Goal: Transaction & Acquisition: Subscribe to service/newsletter

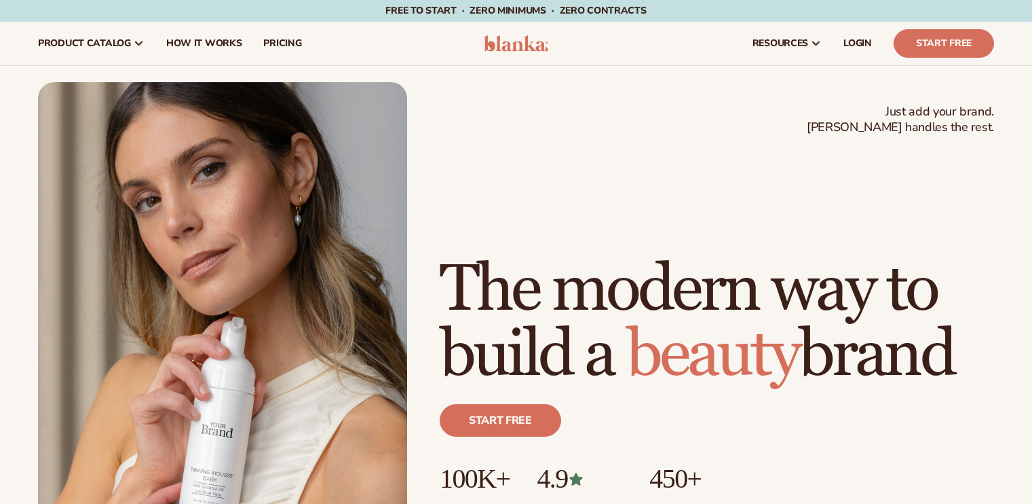
scroll to position [271, 0]
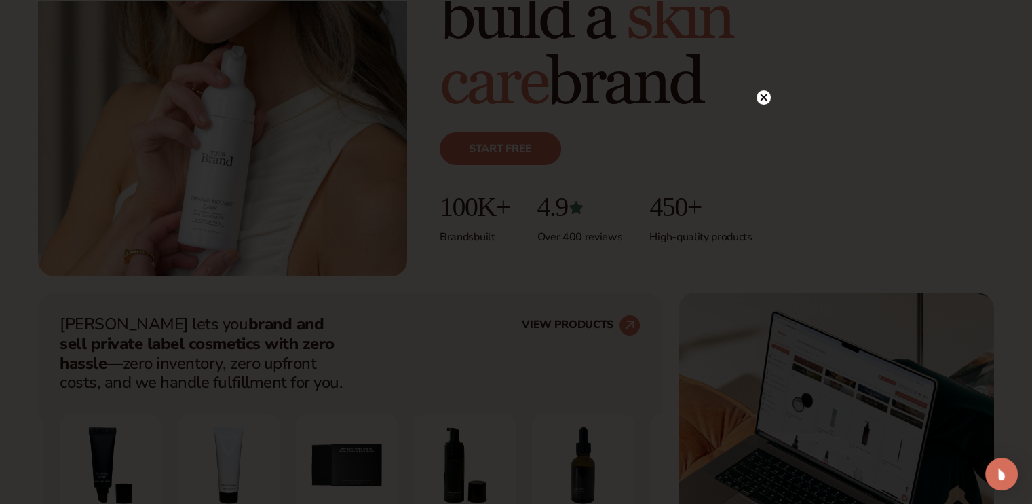
click at [760, 94] on circle at bounding box center [764, 97] width 14 height 14
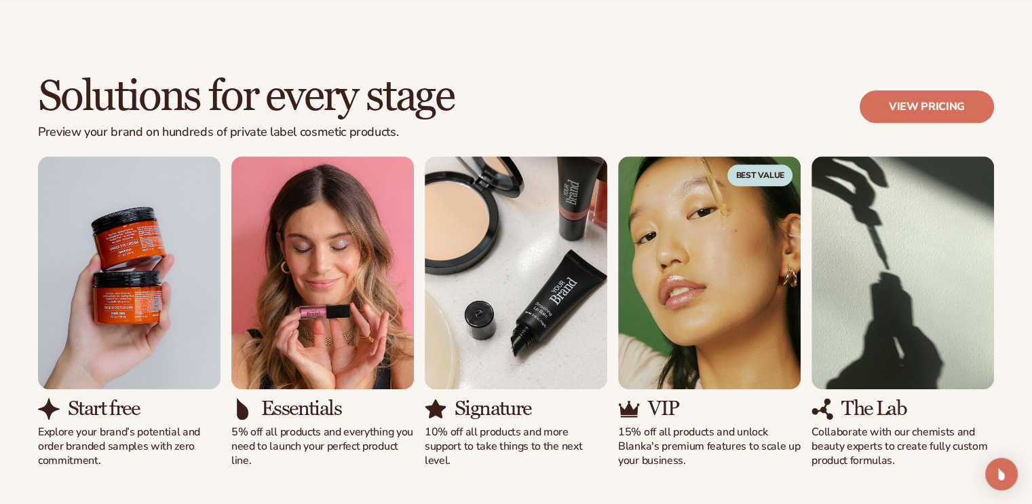
scroll to position [1154, 0]
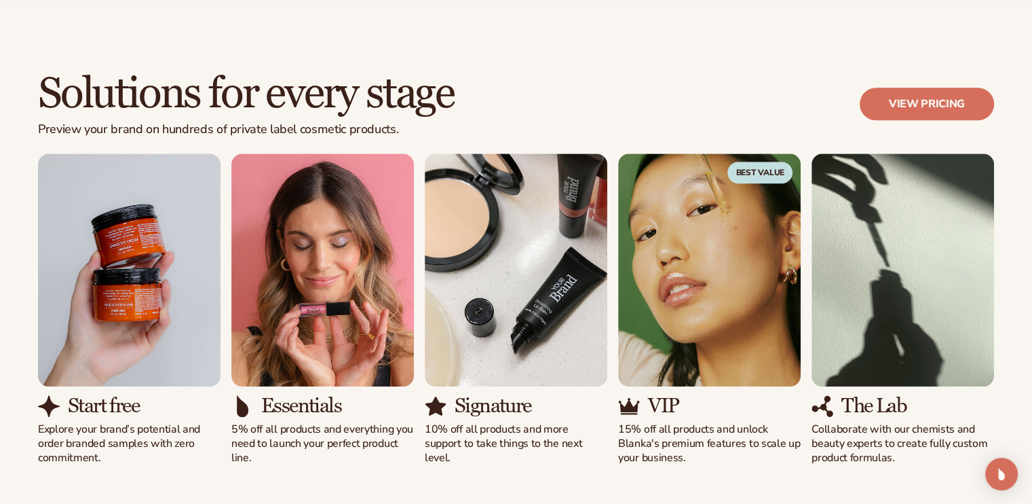
click at [62, 426] on p "Explore your brand’s potential and order branded samples with zero commitment." at bounding box center [129, 443] width 183 height 42
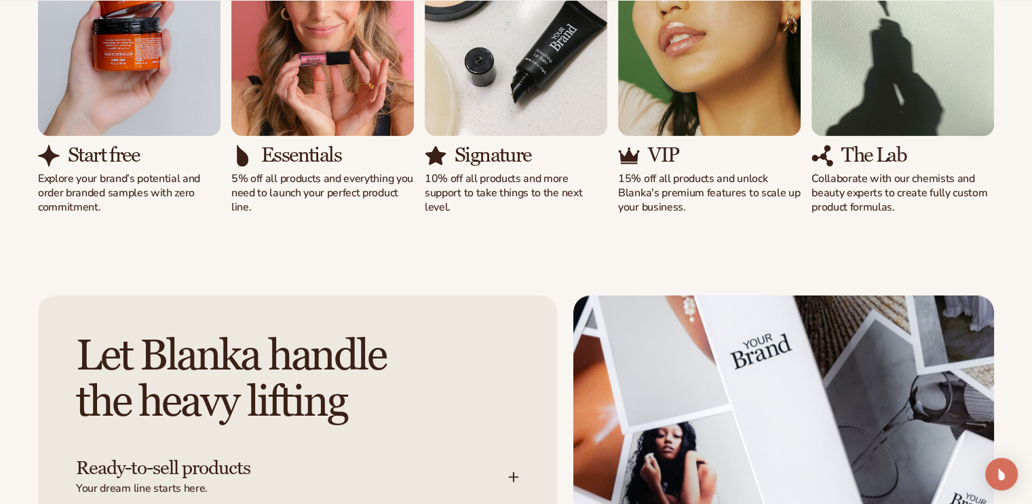
scroll to position [1697, 0]
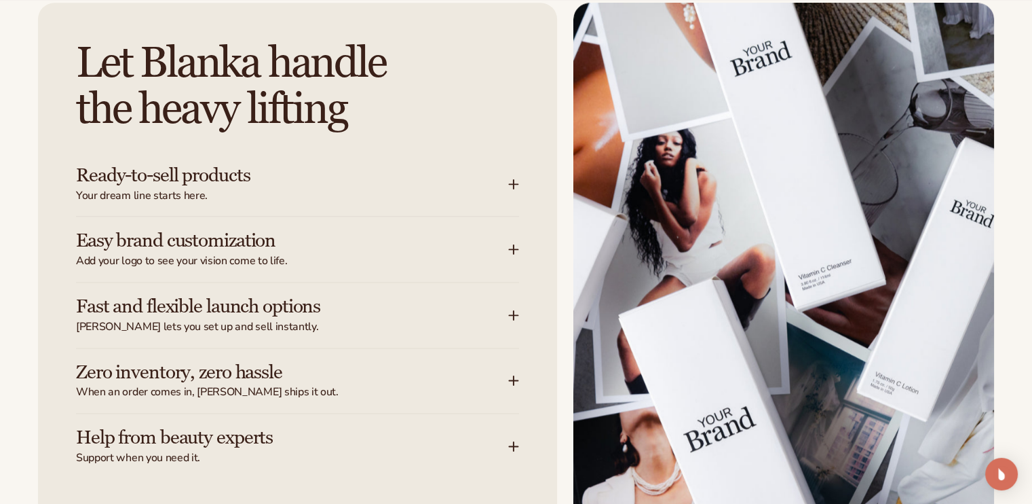
click at [204, 190] on span "Your dream line starts here." at bounding box center [292, 196] width 432 height 14
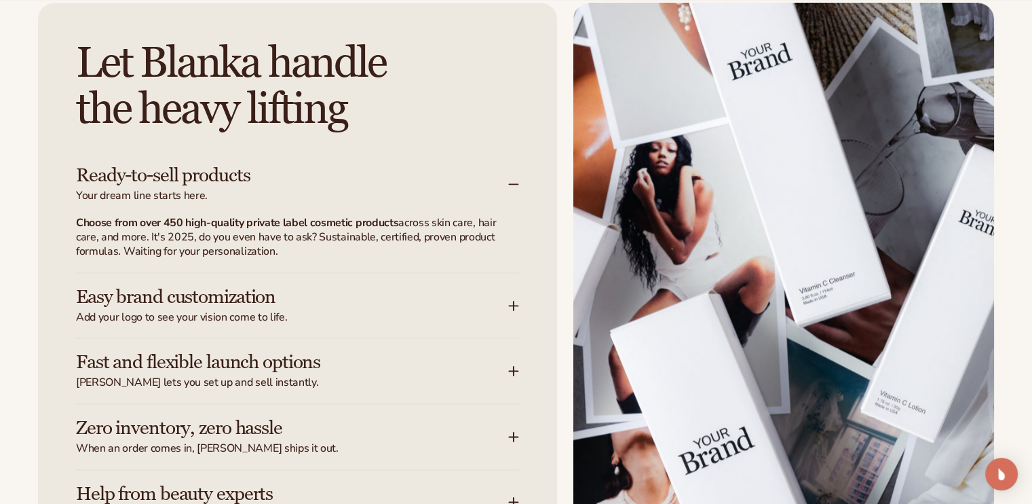
click at [181, 223] on strong "Choose from over 450 high-quality private label cosmetic products" at bounding box center [237, 222] width 322 height 15
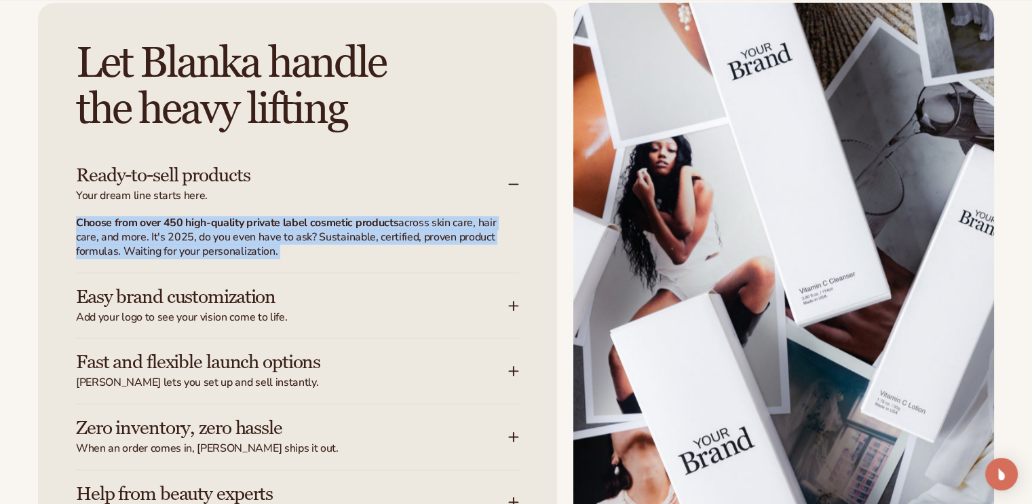
click at [181, 224] on strong "Choose from over 450 high-quality private label cosmetic products" at bounding box center [237, 222] width 322 height 15
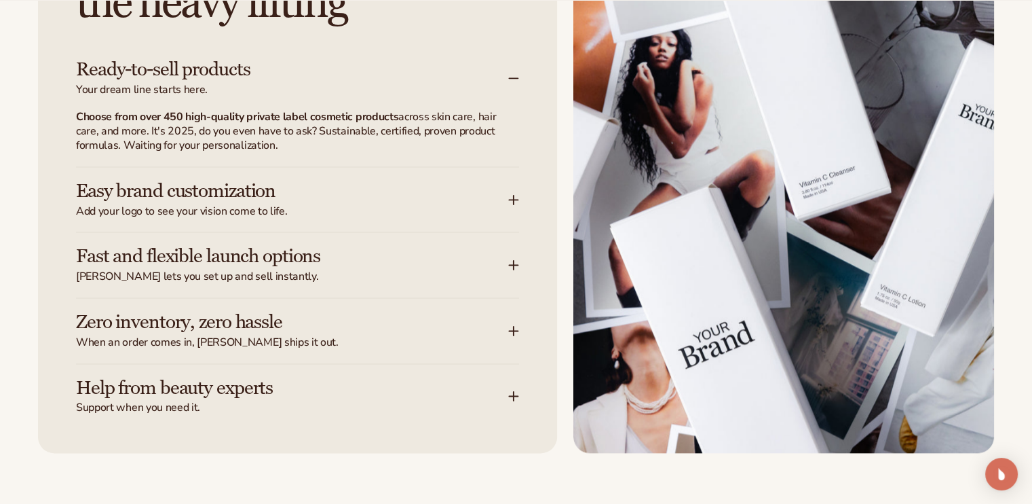
scroll to position [1832, 0]
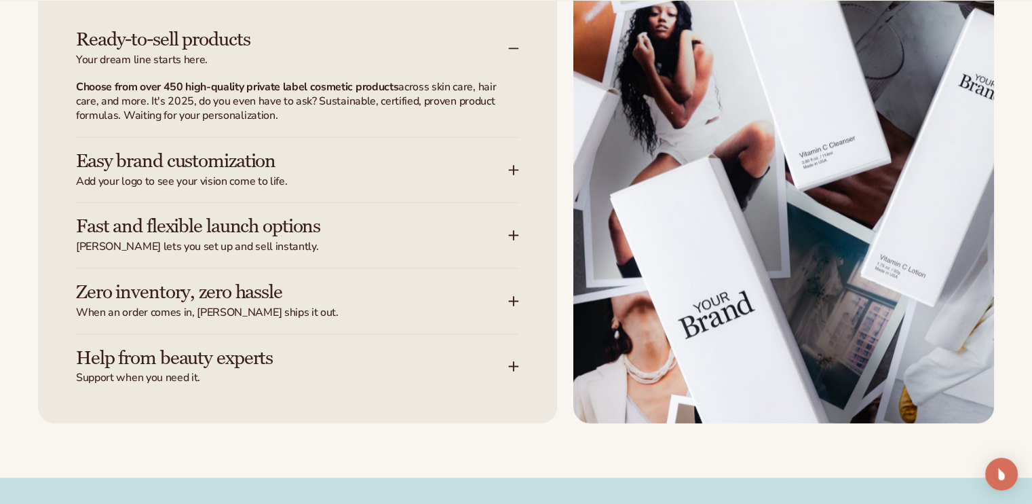
click at [189, 174] on span "Add your logo to see your vision come to life." at bounding box center [292, 181] width 432 height 14
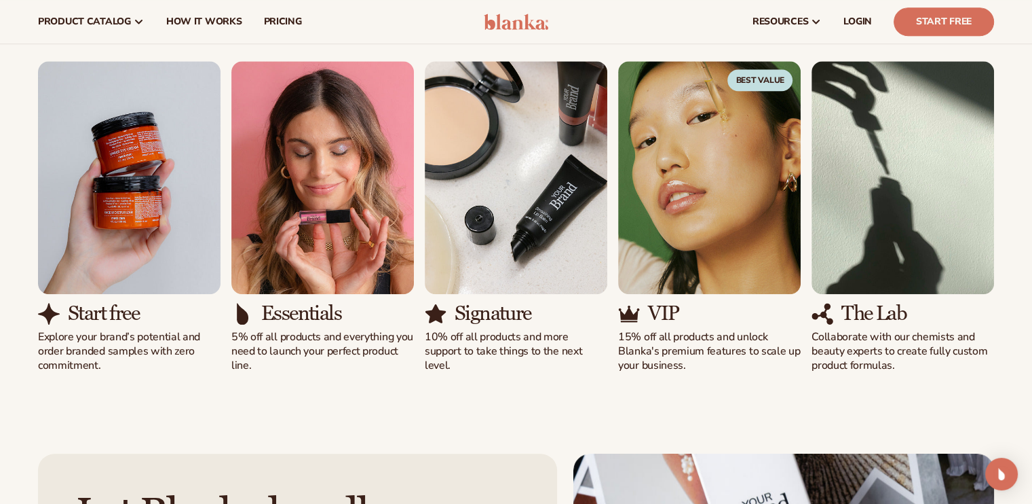
scroll to position [1018, 0]
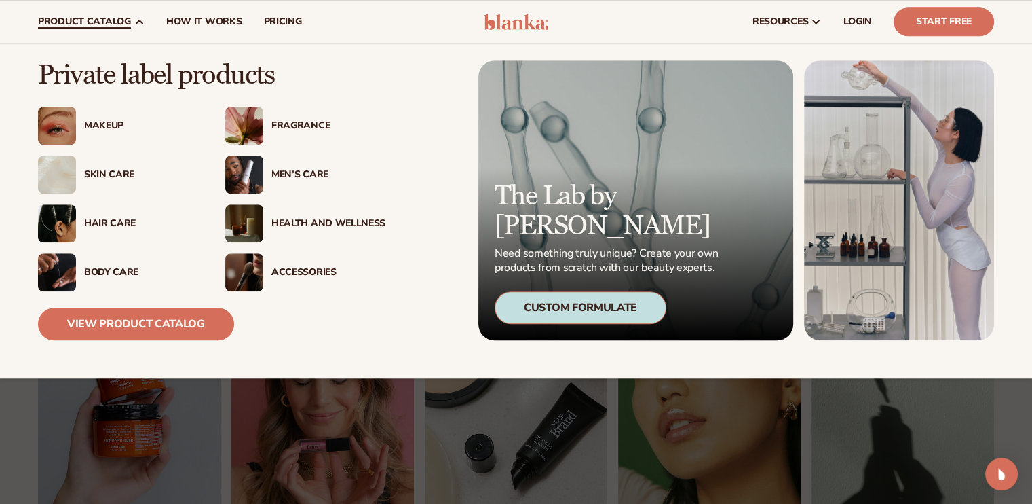
click at [107, 170] on div "Skin Care" at bounding box center [141, 175] width 114 height 12
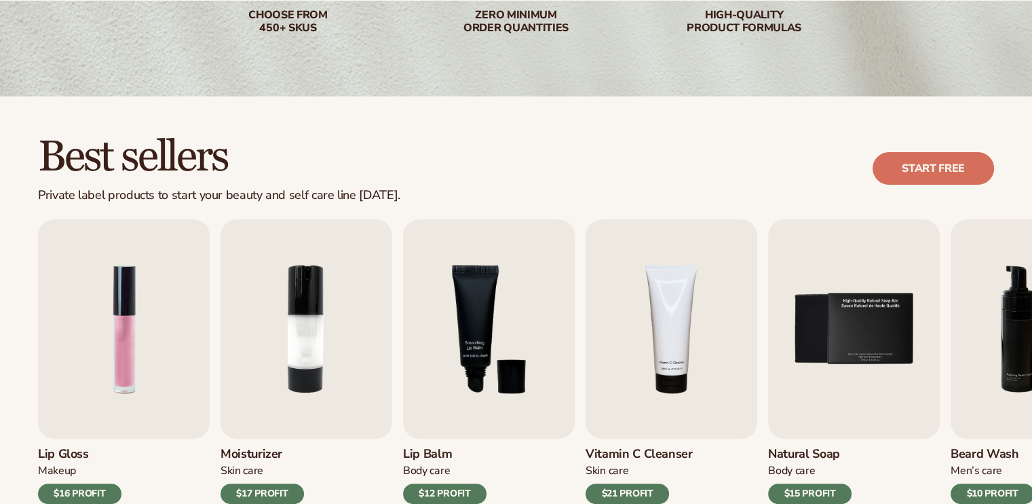
scroll to position [407, 0]
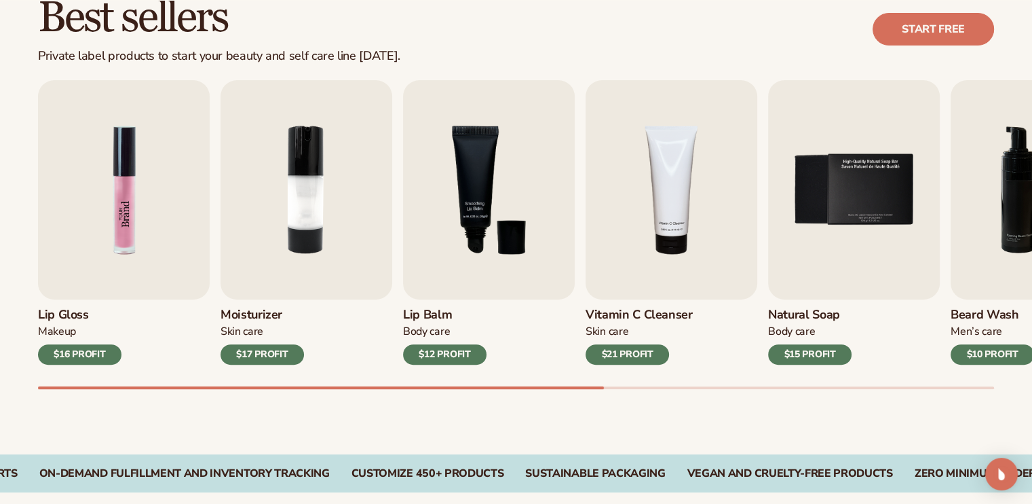
click at [126, 220] on img "1 / 9" at bounding box center [124, 189] width 172 height 219
click at [138, 233] on img "1 / 9" at bounding box center [124, 189] width 172 height 219
click at [79, 354] on div "$16 PROFIT" at bounding box center [79, 354] width 83 height 20
click at [56, 324] on div "Makeup" at bounding box center [79, 331] width 83 height 14
click at [60, 316] on h3 "Lip Gloss" at bounding box center [79, 314] width 83 height 15
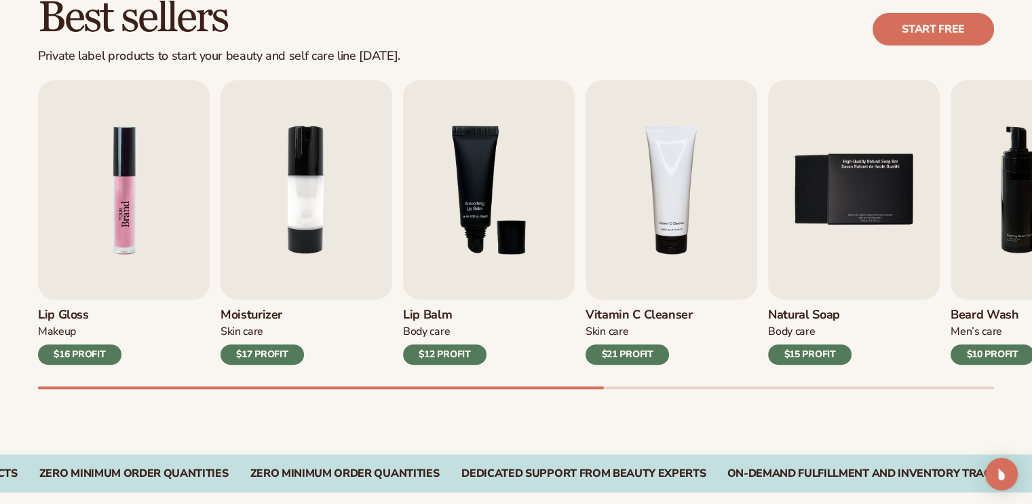
click at [162, 215] on img "1 / 9" at bounding box center [124, 189] width 172 height 219
click at [140, 154] on img "1 / 9" at bounding box center [124, 189] width 172 height 219
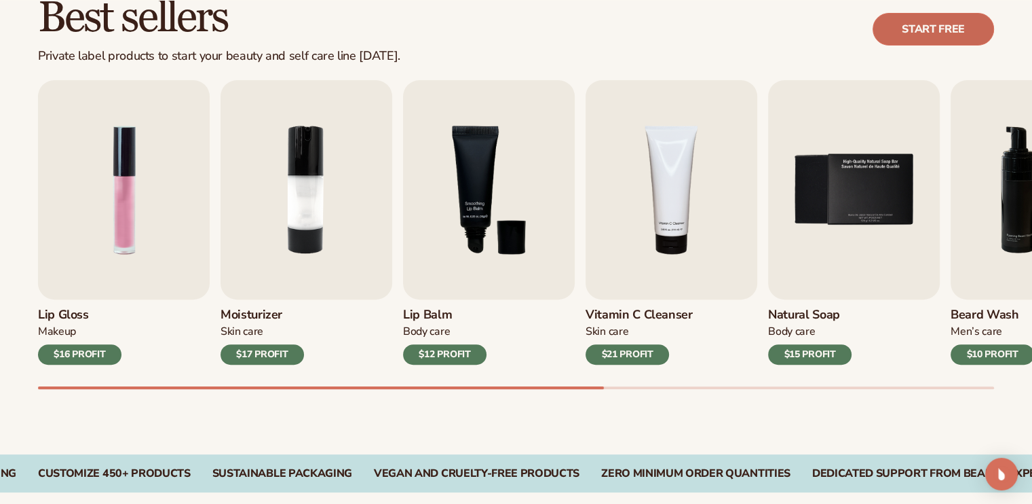
click at [916, 27] on link "Start free" at bounding box center [933, 29] width 121 height 33
